Goal: Navigation & Orientation: Find specific page/section

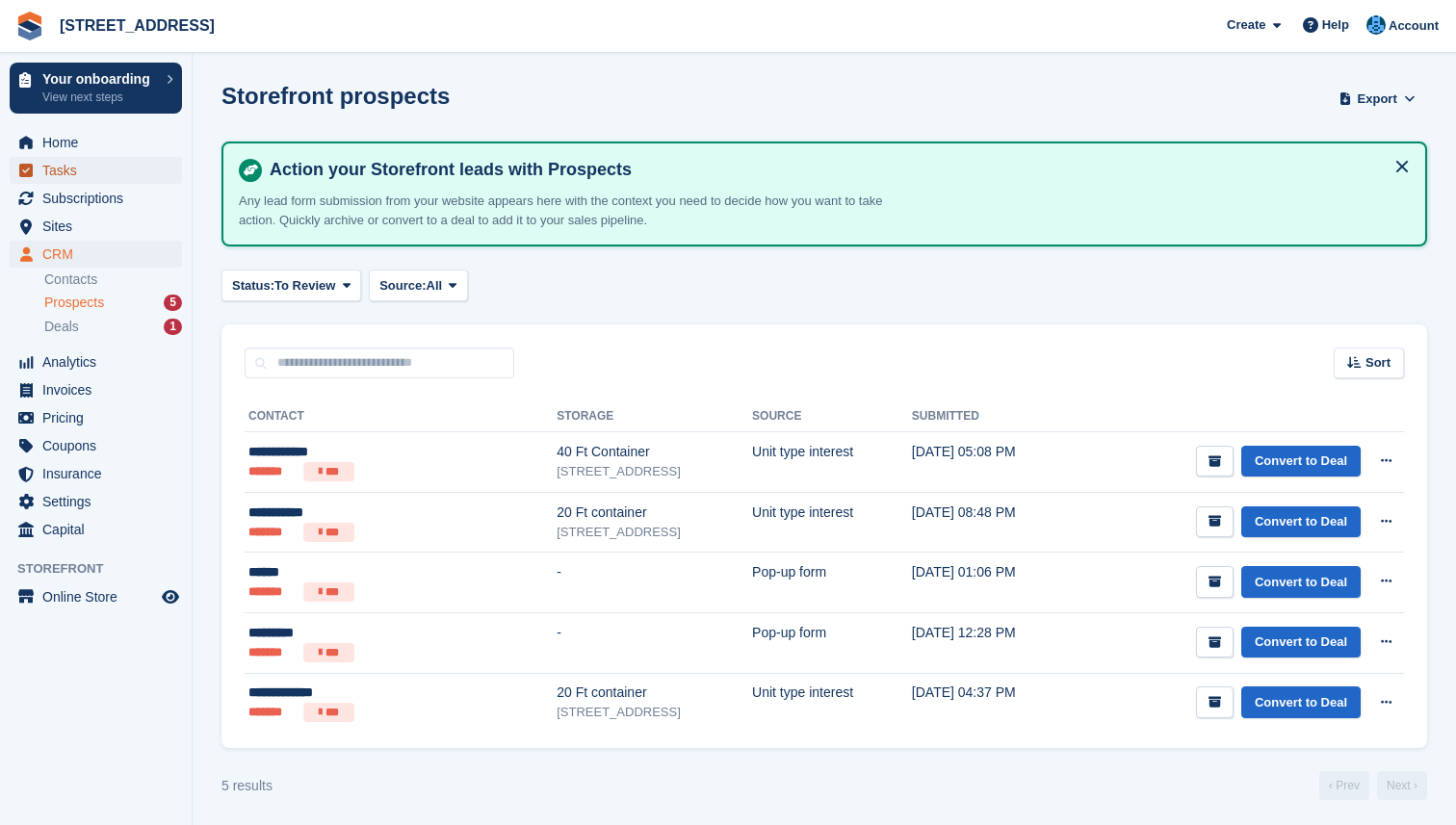
click at [68, 170] on span "Tasks" at bounding box center [99, 169] width 115 height 27
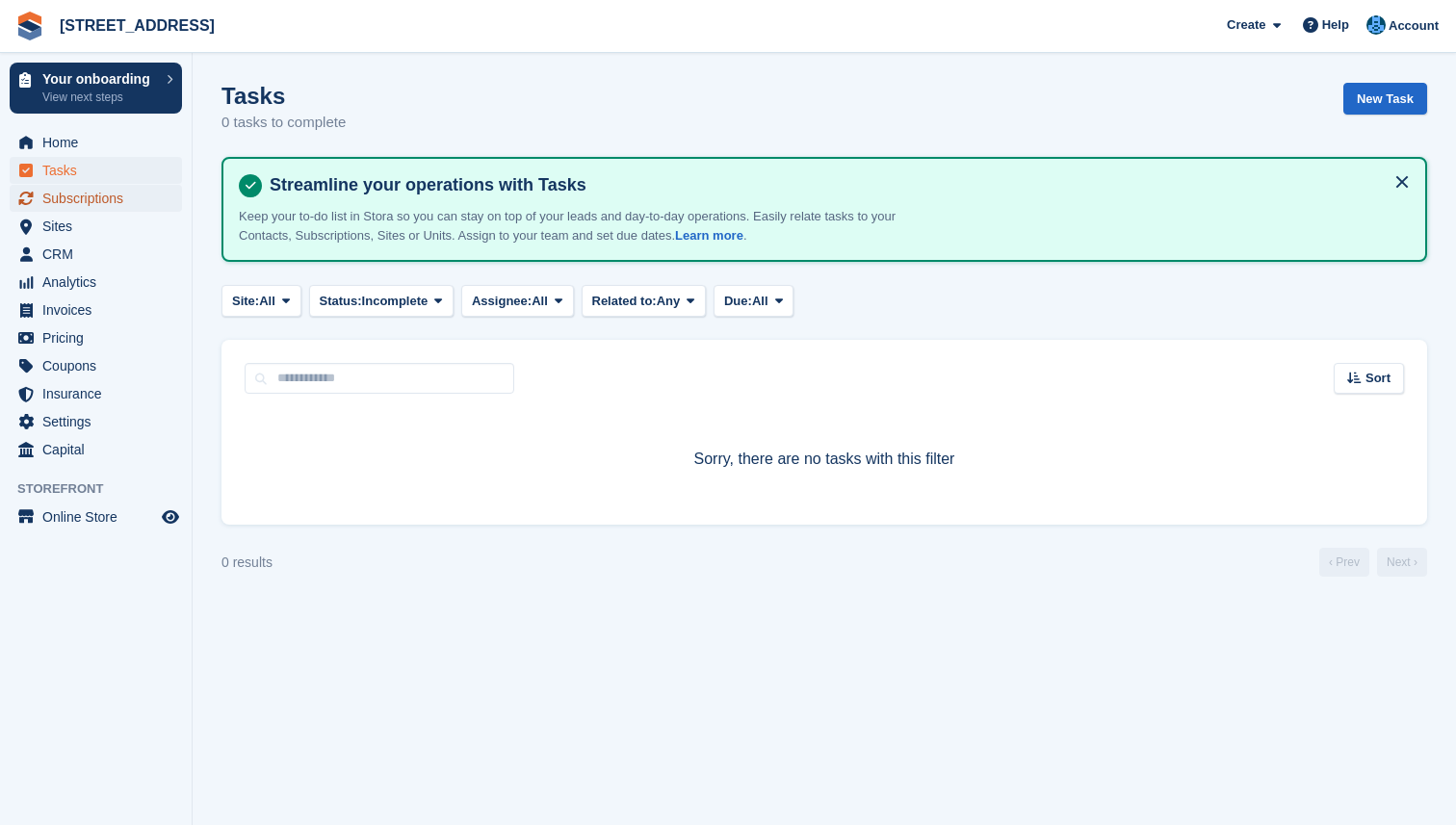
click at [65, 196] on span "Subscriptions" at bounding box center [99, 198] width 115 height 27
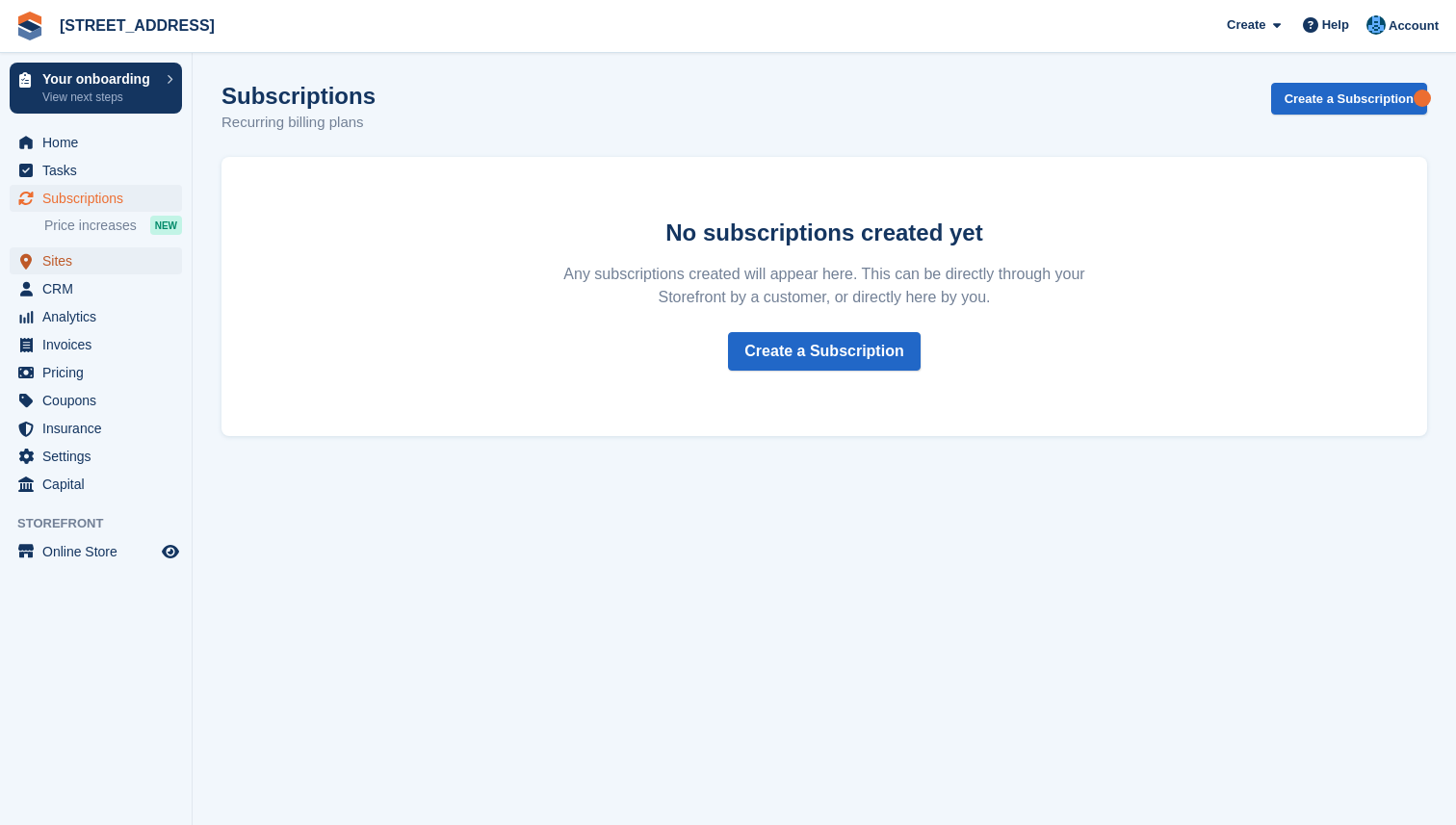
click at [62, 252] on span "Sites" at bounding box center [99, 260] width 115 height 27
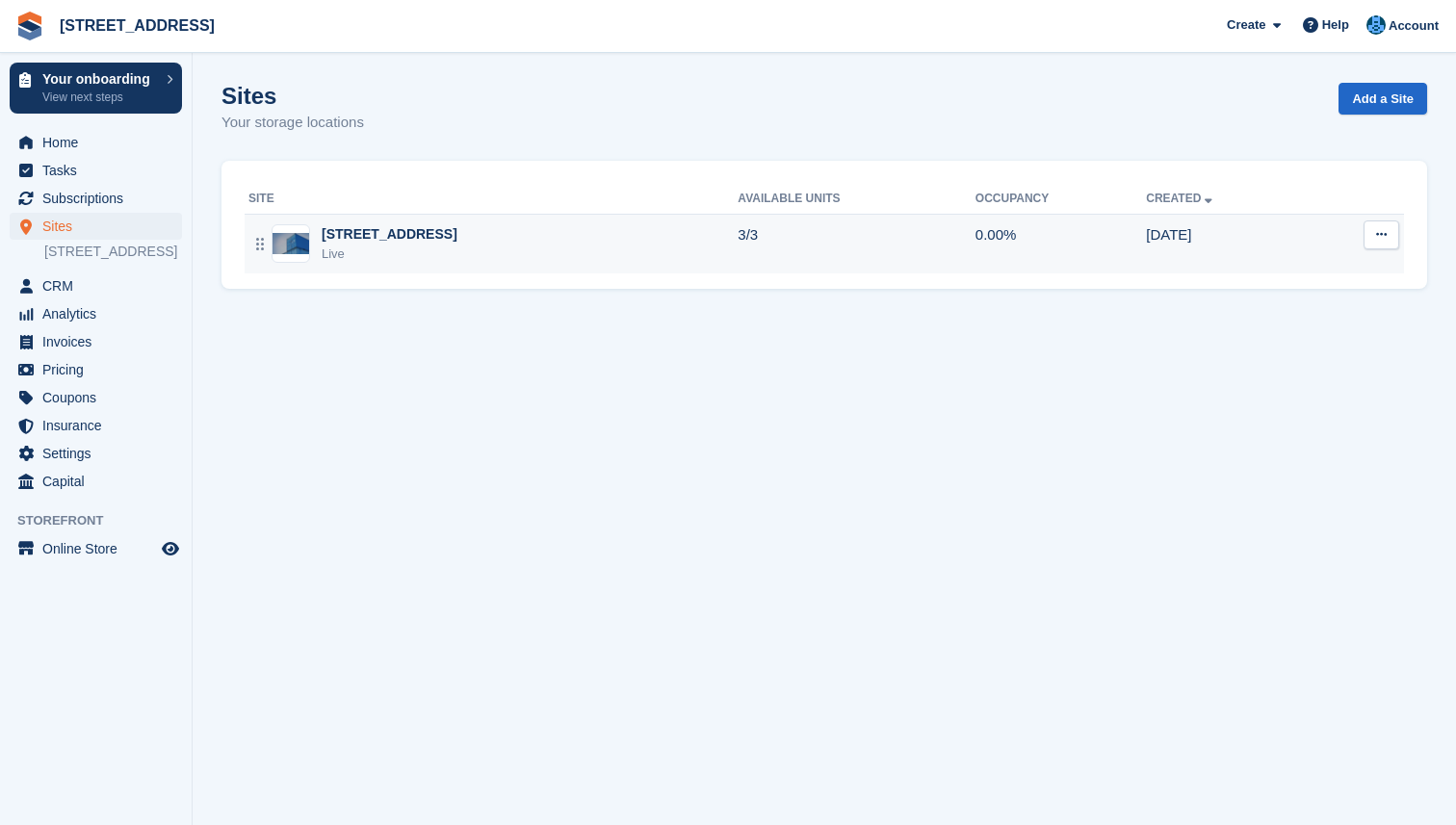
click at [518, 239] on div "[STREET_ADDRESS] Live" at bounding box center [492, 244] width 489 height 39
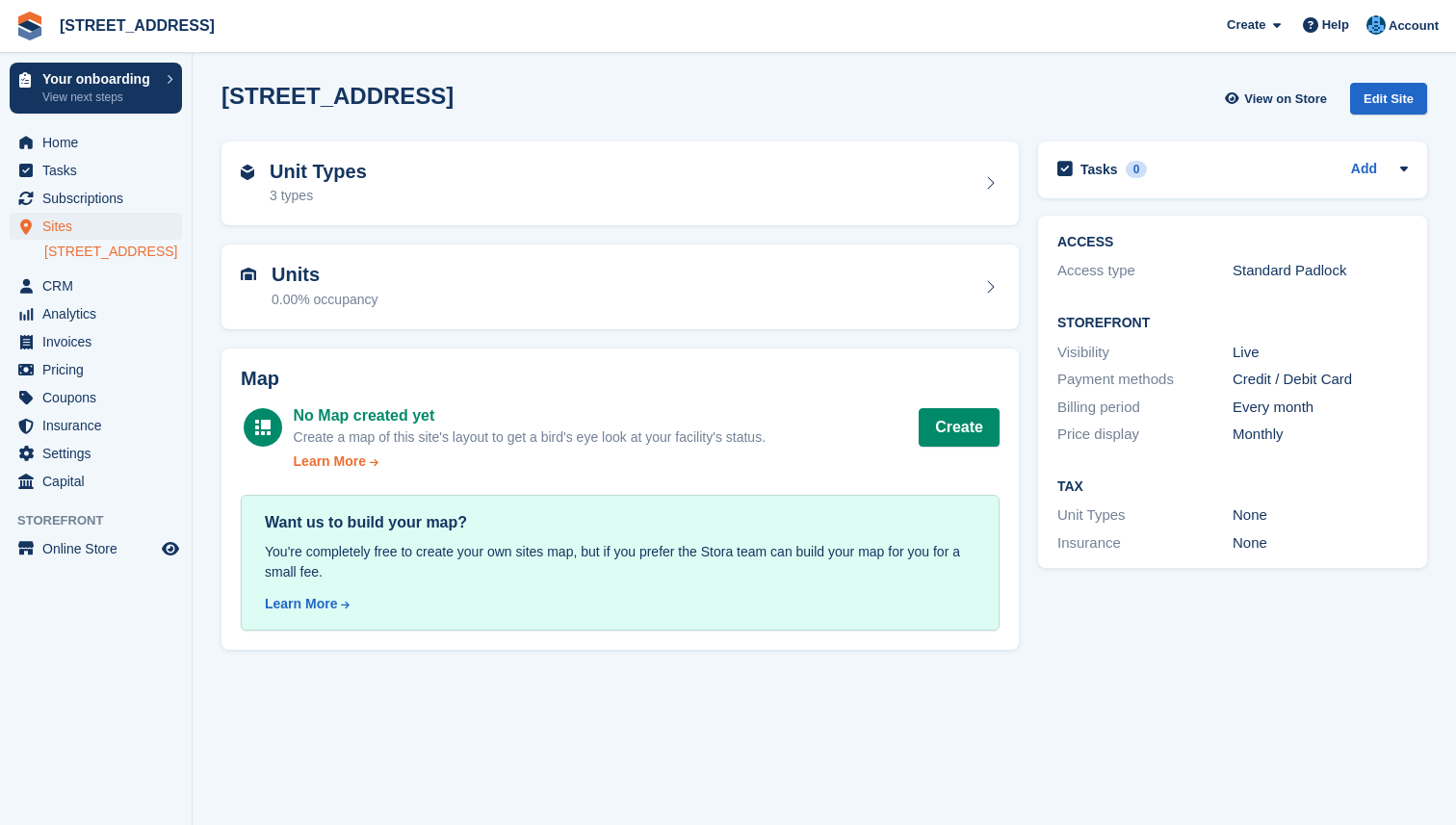
click at [338, 461] on div "Learn More" at bounding box center [329, 462] width 72 height 21
